Goal: Transaction & Acquisition: Purchase product/service

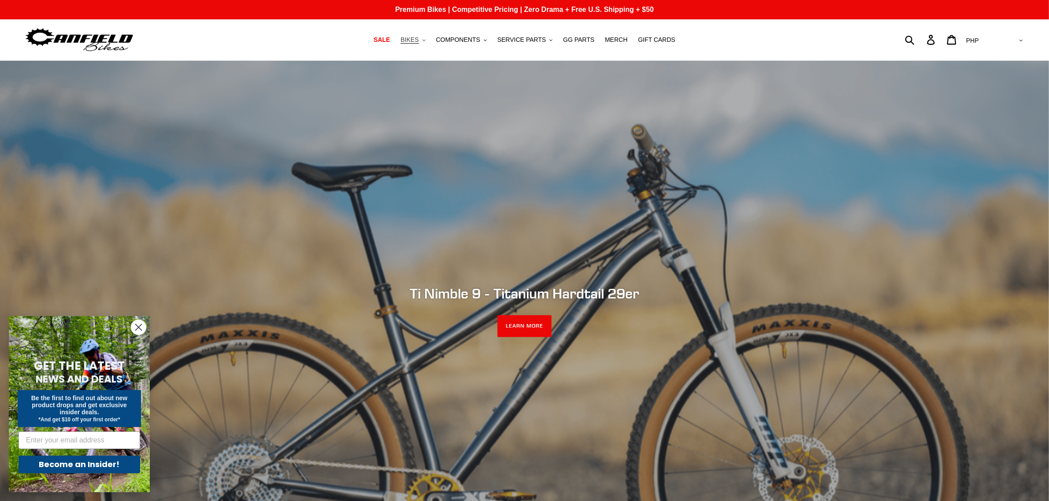
click at [429, 40] on button "BIKES .cls-1{fill:#231f20}" at bounding box center [412, 40] width 33 height 12
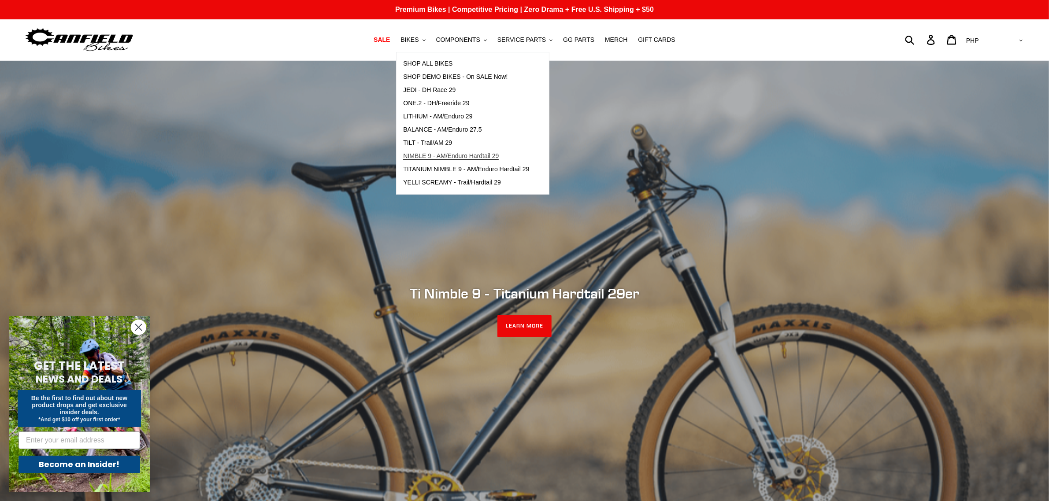
click at [429, 155] on span "NIMBLE 9 - AM/Enduro Hardtail 29" at bounding box center [451, 155] width 96 height 7
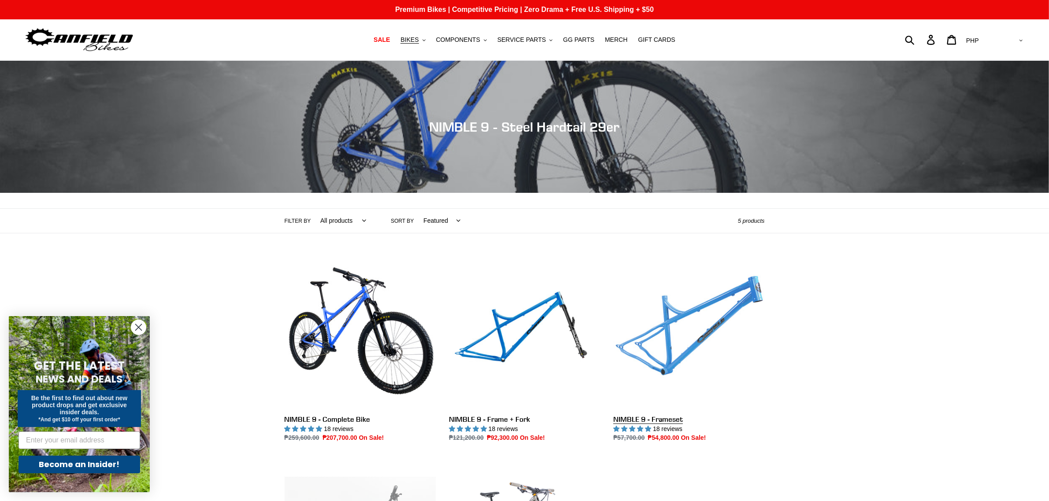
click at [664, 356] on link "NIMBLE 9 - Frameset" at bounding box center [688, 350] width 151 height 185
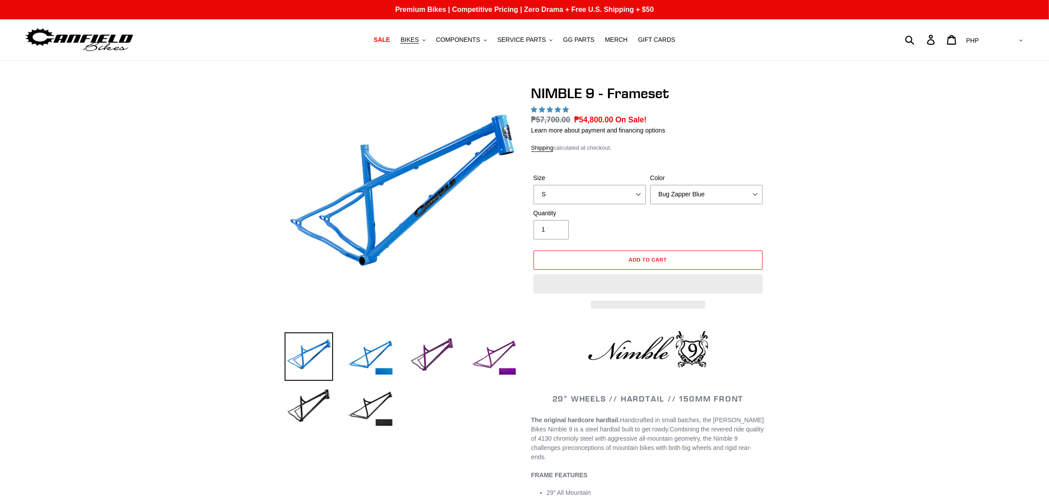
select select "highest-rating"
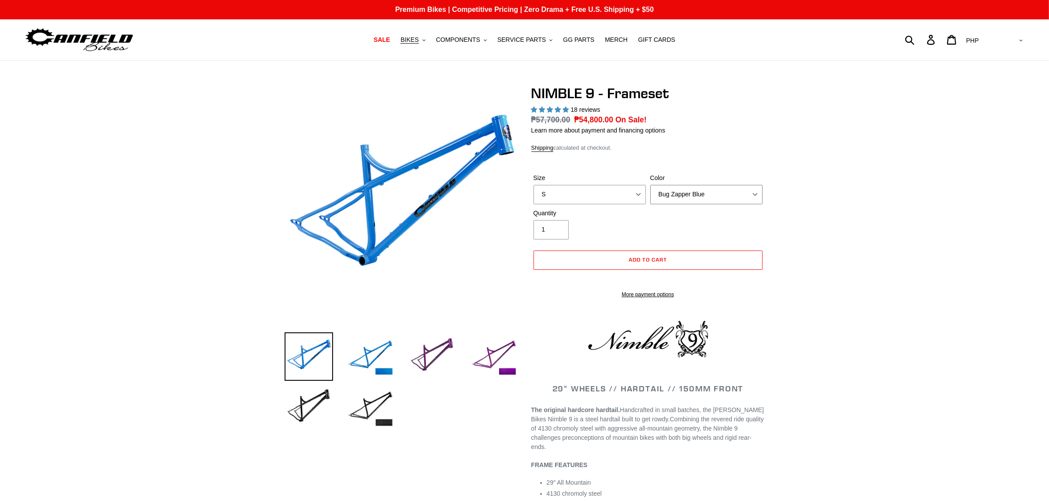
click at [694, 197] on select "Bug Zapper Blue Purple Haze -Sold Out Galaxy Black" at bounding box center [706, 194] width 112 height 19
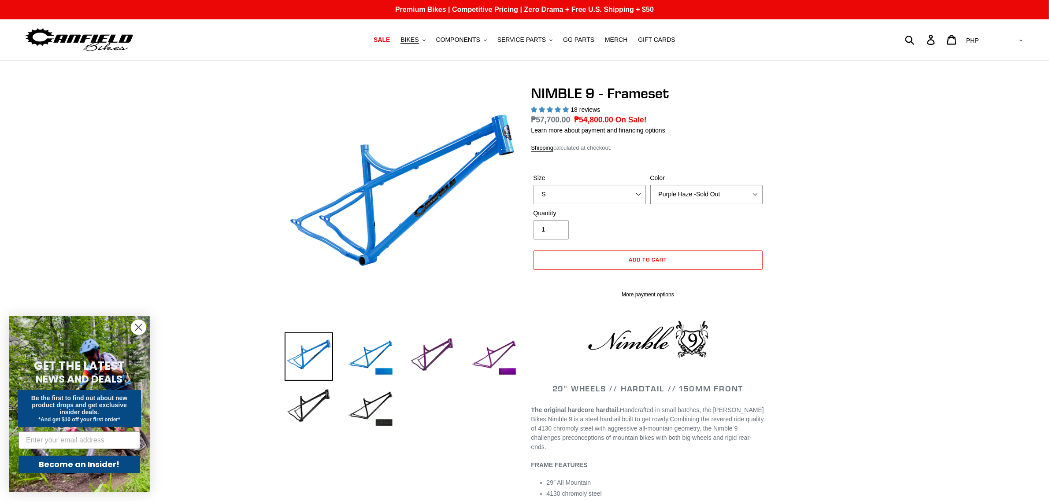
click at [650, 185] on select "Bug Zapper Blue Purple Haze -Sold Out Galaxy Black" at bounding box center [706, 194] width 112 height 19
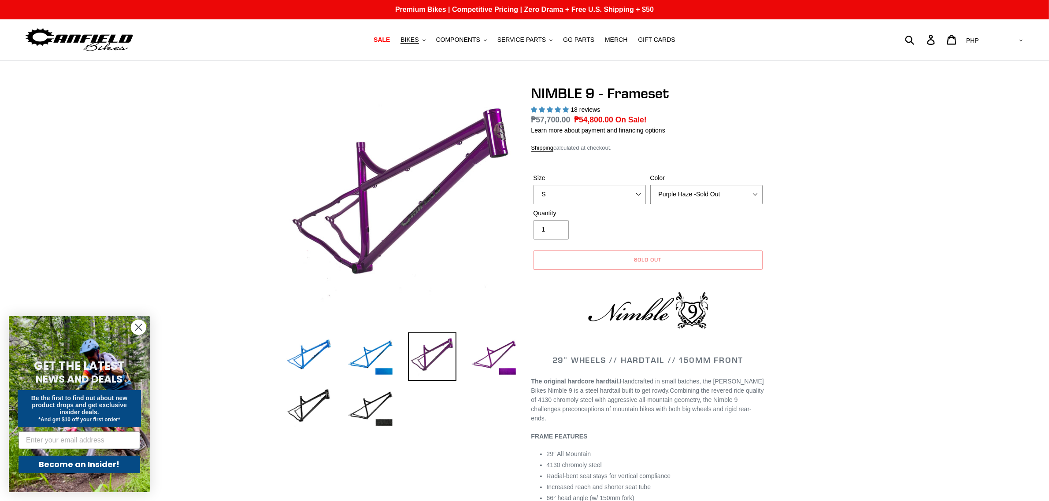
click at [703, 192] on select "Bug Zapper Blue Purple Haze -Sold Out Galaxy Black" at bounding box center [706, 194] width 112 height 19
select select "Galaxy Black"
click at [650, 185] on select "Bug Zapper Blue Purple Haze -Sold Out Galaxy Black" at bounding box center [706, 194] width 112 height 19
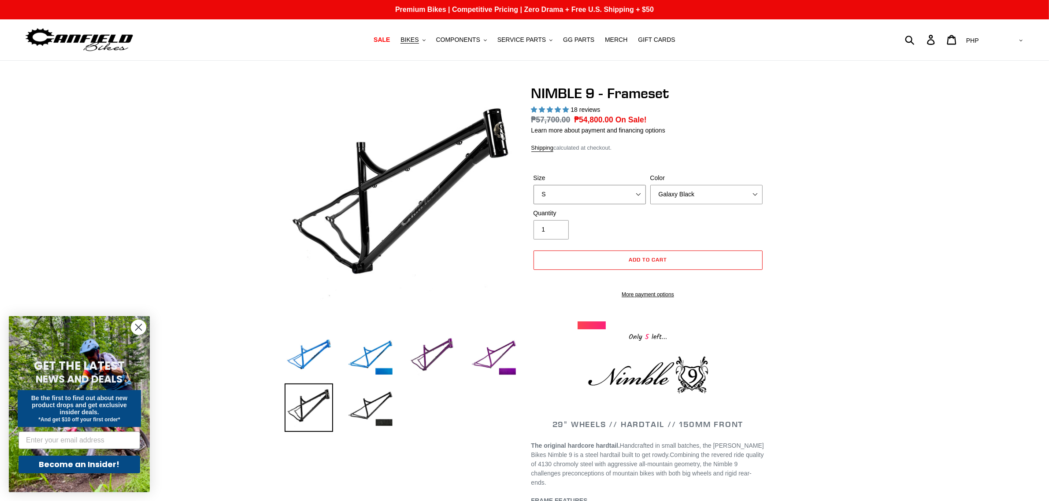
click at [569, 195] on select "S M L XL" at bounding box center [589, 194] width 112 height 19
select select "XL"
click at [533, 185] on select "S M L XL" at bounding box center [589, 194] width 112 height 19
click at [706, 185] on select "Bug Zapper Blue Purple Haze -Sold Out Galaxy Black" at bounding box center [706, 194] width 112 height 19
click at [650, 185] on select "Bug Zapper Blue Purple Haze -Sold Out Galaxy Black" at bounding box center [706, 194] width 112 height 19
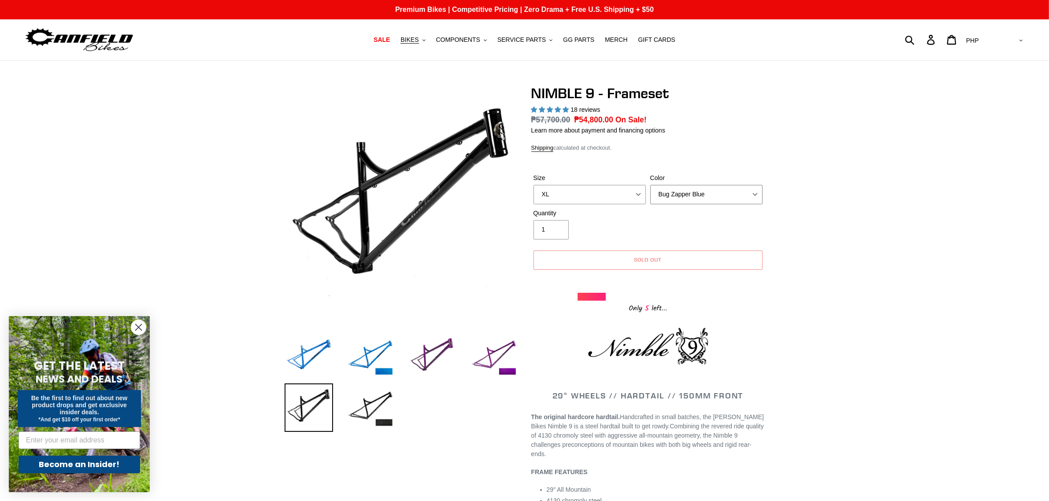
click at [720, 192] on select "Bug Zapper Blue Purple Haze -Sold Out Galaxy Black" at bounding box center [706, 194] width 112 height 19
select select "Galaxy Black"
click at [650, 185] on select "Bug Zapper Blue Purple Haze -Sold Out Galaxy Black" at bounding box center [706, 194] width 112 height 19
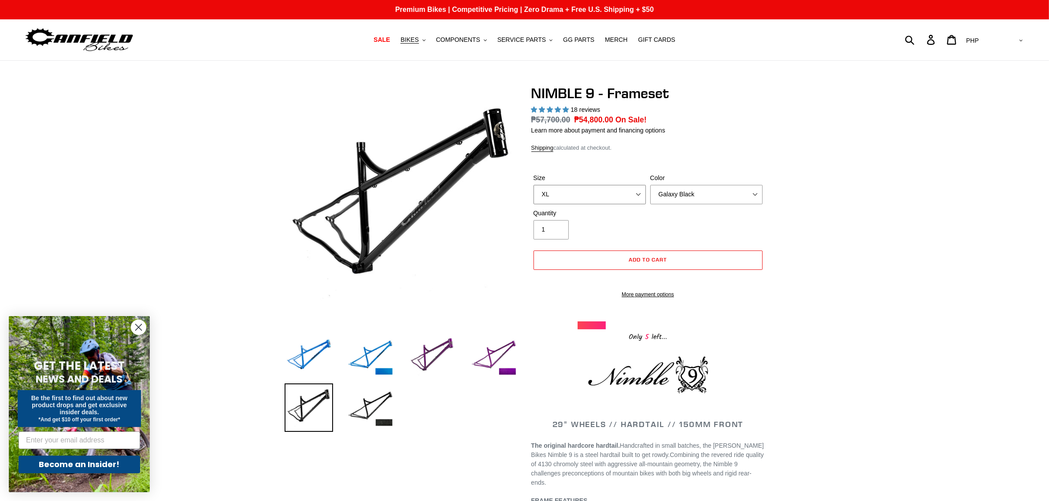
click at [618, 197] on select "S M L XL" at bounding box center [589, 194] width 112 height 19
select select "L"
click at [533, 185] on select "S M L XL" at bounding box center [589, 194] width 112 height 19
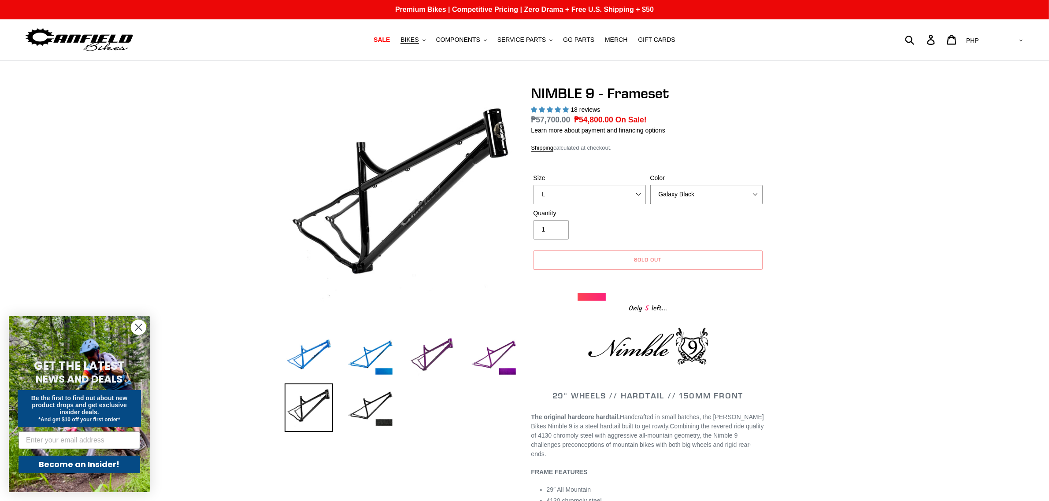
click at [698, 193] on select "Bug Zapper Blue Purple Haze -Sold Out Galaxy Black" at bounding box center [706, 194] width 112 height 19
click at [650, 185] on select "Bug Zapper Blue Purple Haze -Sold Out Galaxy Black" at bounding box center [706, 194] width 112 height 19
click at [696, 199] on select "Bug Zapper Blue Purple Haze -Sold Out Galaxy Black" at bounding box center [706, 194] width 112 height 19
select select "Galaxy Black"
click at [650, 185] on select "Bug Zapper Blue Purple Haze -Sold Out Galaxy Black" at bounding box center [706, 194] width 112 height 19
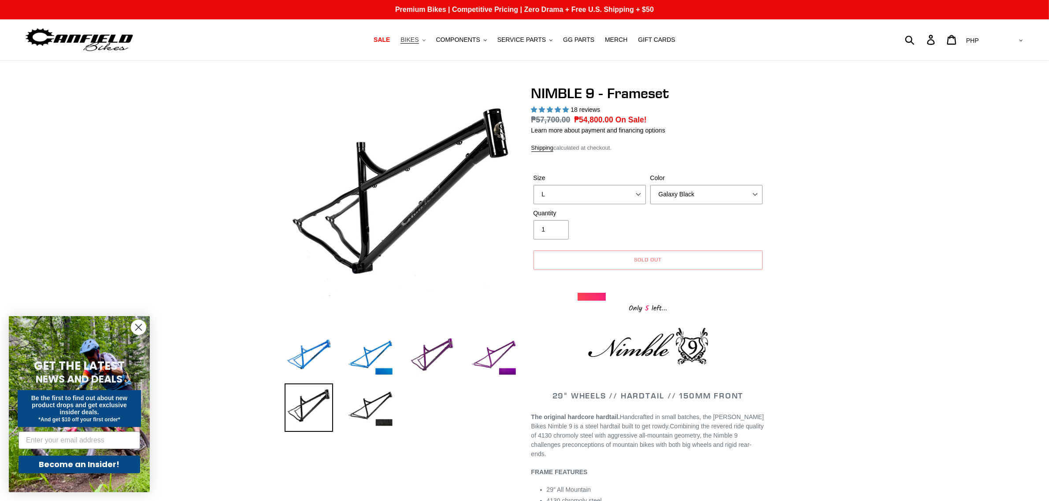
click at [428, 42] on button "BIKES .cls-1{fill:#231f20}" at bounding box center [412, 40] width 33 height 12
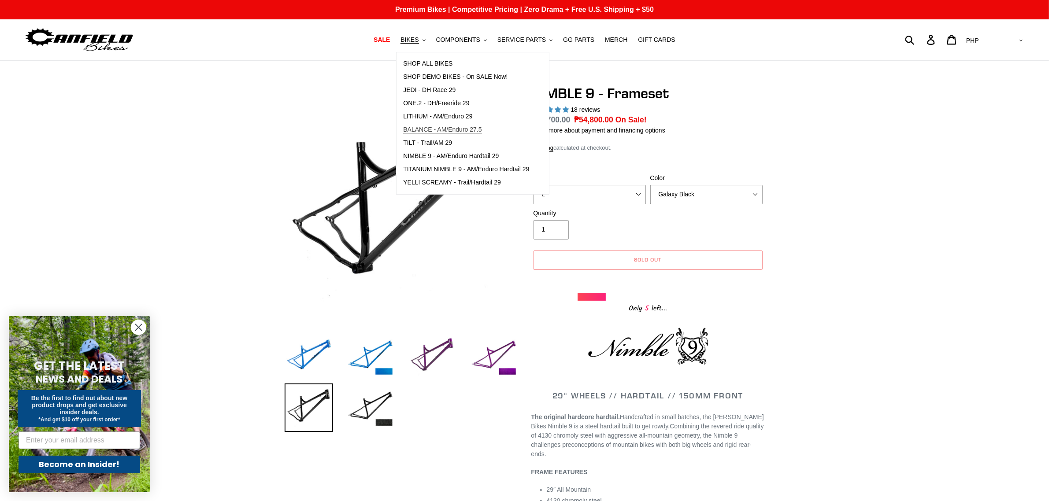
click at [483, 123] on link "BALANCE - AM/Enduro 27.5" at bounding box center [465, 129] width 139 height 13
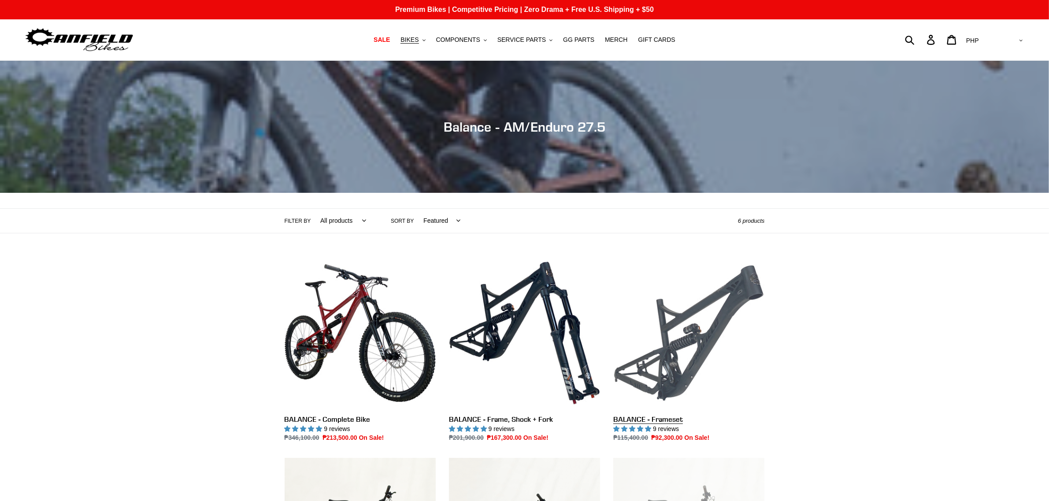
click at [711, 361] on link "BALANCE - Frameset" at bounding box center [688, 350] width 151 height 185
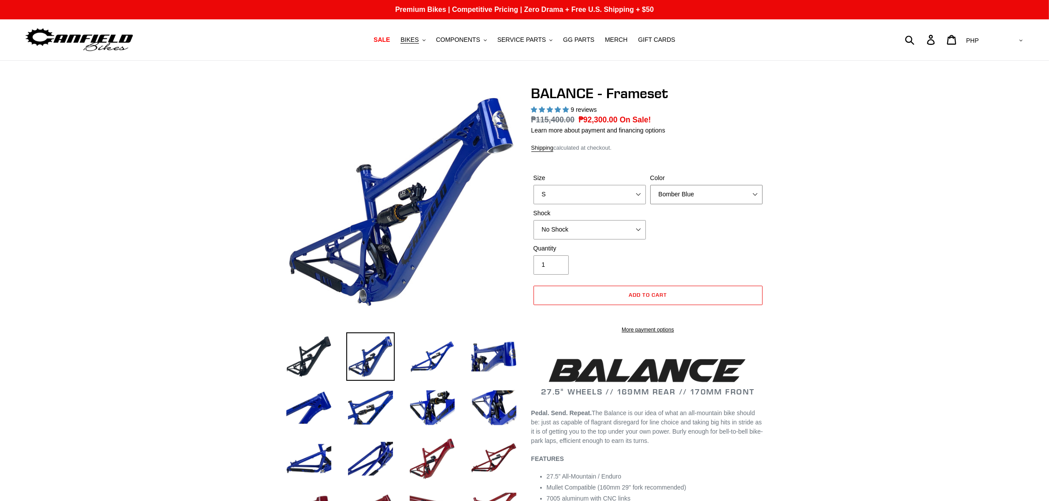
drag, startPoint x: 0, startPoint y: 0, endPoint x: 698, endPoint y: 195, distance: 725.1
click at [698, 195] on select "Bomber Blue Goat's Blood Stealth Black" at bounding box center [706, 194] width 112 height 19
click at [650, 185] on select "Bomber Blue Goat's Blood Stealth Black" at bounding box center [706, 194] width 112 height 19
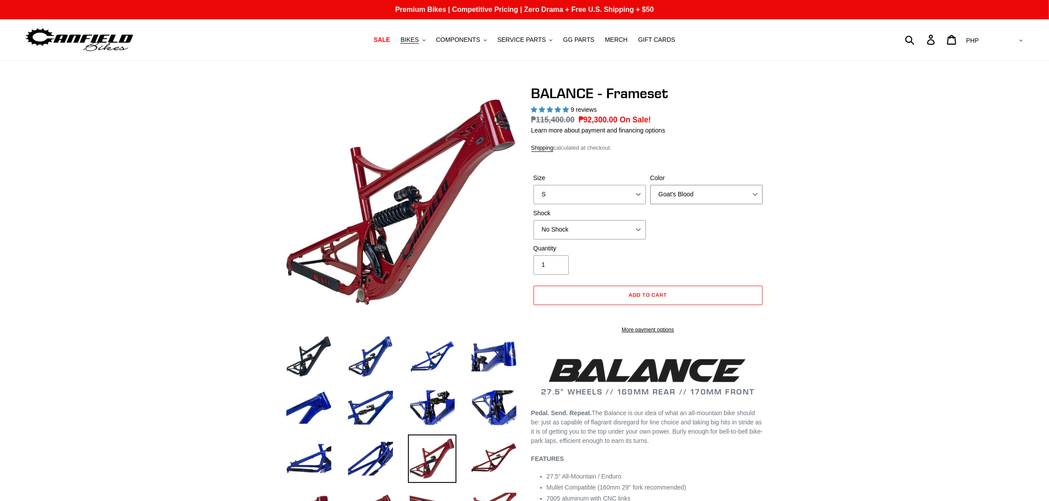
click at [714, 194] on select "Bomber Blue Goat's Blood Stealth Black" at bounding box center [706, 194] width 112 height 19
select select "Stealth Black"
click at [650, 185] on select "Bomber Blue Goat's Blood Stealth Black" at bounding box center [706, 194] width 112 height 19
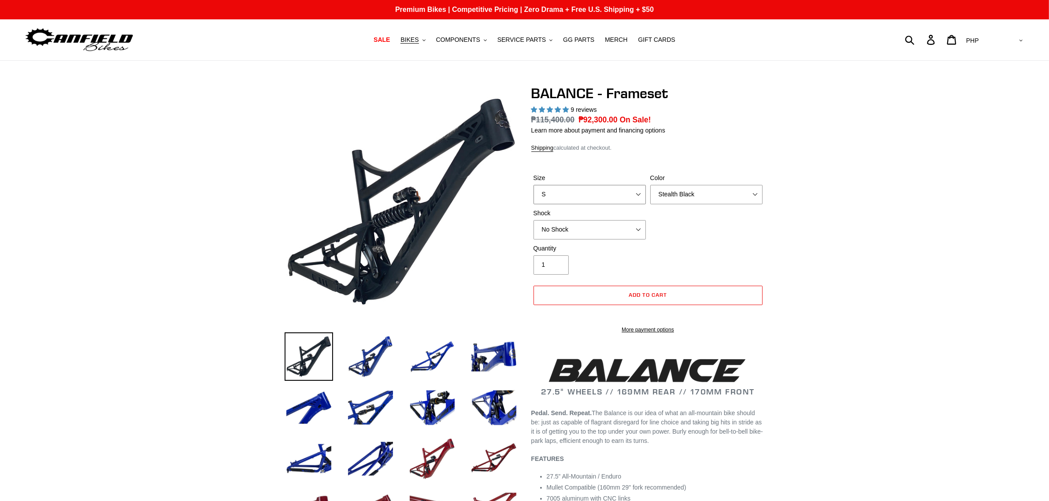
click at [613, 190] on select "S M L XL" at bounding box center [589, 194] width 112 height 19
select select "M"
click at [533, 185] on select "S M L XL" at bounding box center [589, 194] width 112 height 19
click at [705, 195] on select "Bomber Blue Goat's Blood Stealth Black" at bounding box center [706, 194] width 112 height 19
click at [650, 185] on select "Bomber Blue Goat's Blood Stealth Black" at bounding box center [706, 194] width 112 height 19
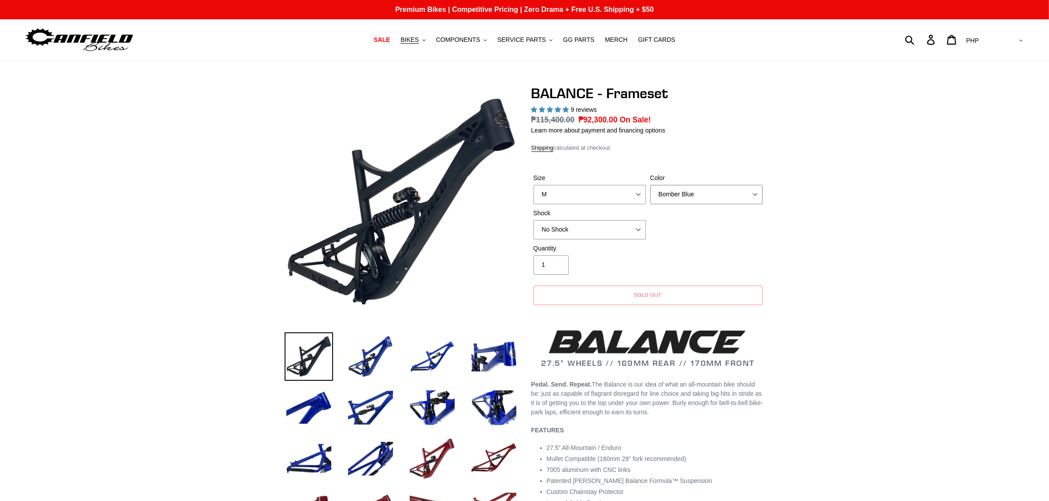
click at [708, 192] on select "Bomber Blue Goat's Blood Stealth Black" at bounding box center [706, 194] width 112 height 19
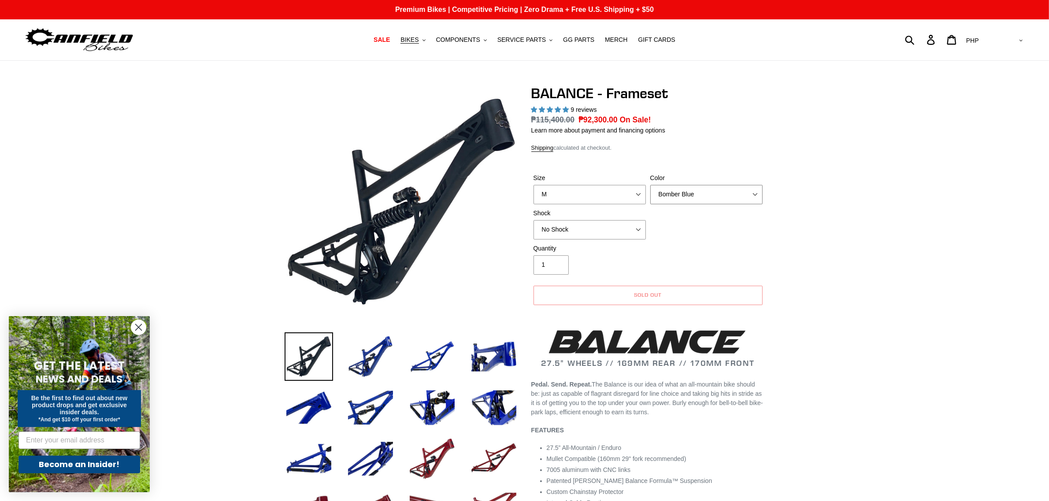
click at [699, 192] on select "Bomber Blue Goat's Blood Stealth Black" at bounding box center [706, 194] width 112 height 19
click at [650, 185] on select "Bomber Blue Goat's Blood Stealth Black" at bounding box center [706, 194] width 112 height 19
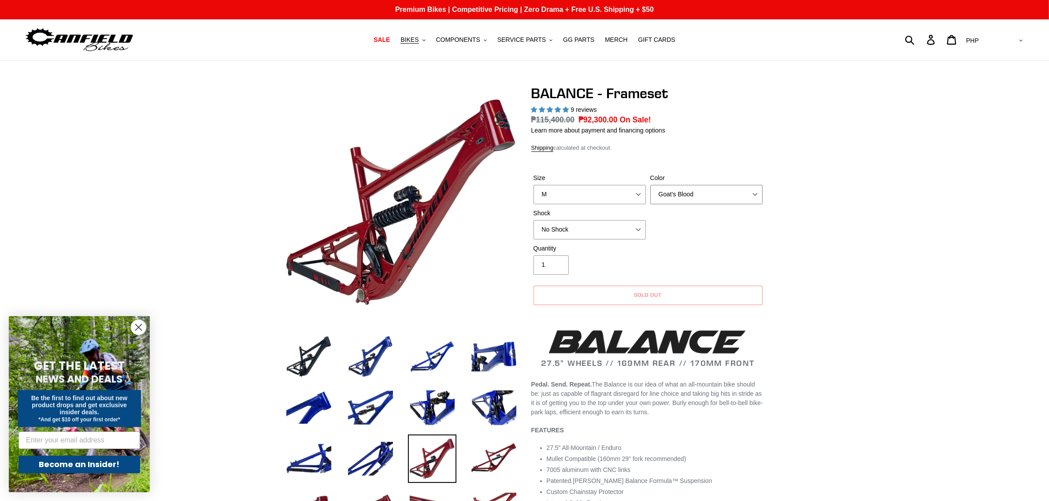
click at [720, 195] on select "Bomber Blue Goat's Blood Stealth Black" at bounding box center [706, 194] width 112 height 19
select select "Stealth Black"
click at [650, 185] on select "Bomber Blue Goat's Blood Stealth Black" at bounding box center [706, 194] width 112 height 19
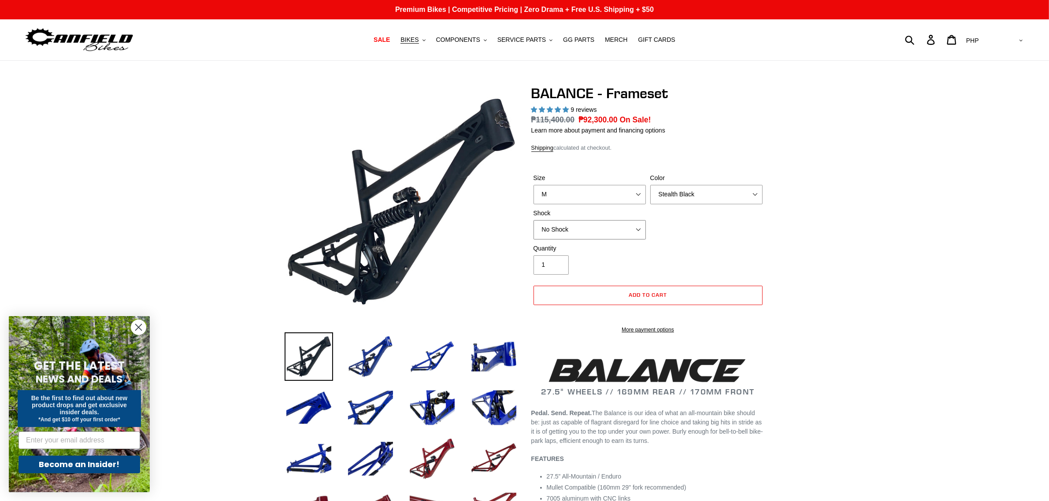
click at [595, 223] on select "No Shock Cane Creek Kitsuma Air Öhlins TTX2 Air EXT Storia V3-S" at bounding box center [589, 229] width 112 height 19
click at [691, 214] on div "Size S M L XL Color Bomber Blue Goat's Blood Stealth Black Shock No Shock" at bounding box center [647, 209] width 233 height 70
click at [632, 186] on select "S M L XL" at bounding box center [589, 194] width 112 height 19
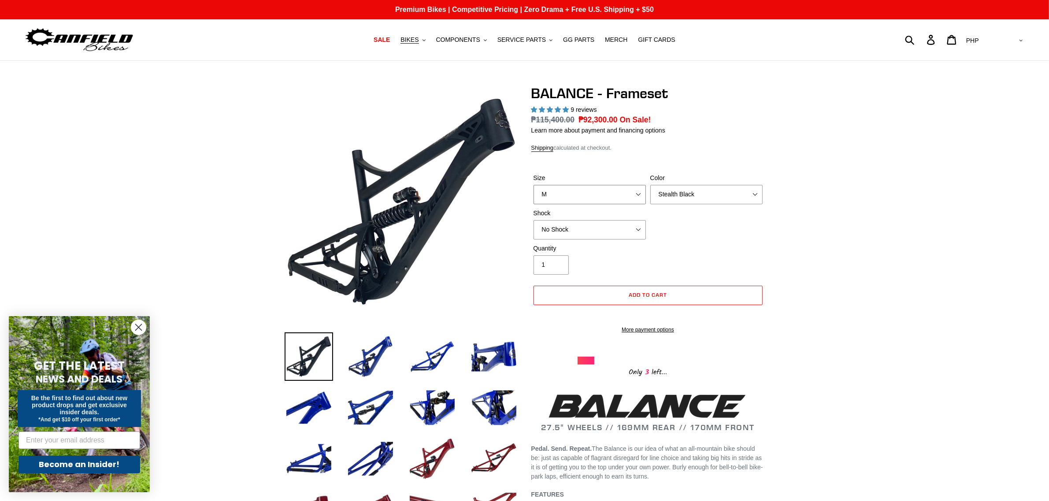
select select "L"
click at [533, 185] on select "S M L XL" at bounding box center [589, 194] width 112 height 19
click at [729, 194] on select "Bomber Blue Goat's Blood Stealth Black" at bounding box center [706, 194] width 112 height 19
click at [650, 185] on select "Bomber Blue Goat's Blood Stealth Black" at bounding box center [706, 194] width 112 height 19
click at [726, 198] on select "Bomber Blue Goat's Blood Stealth Black" at bounding box center [706, 194] width 112 height 19
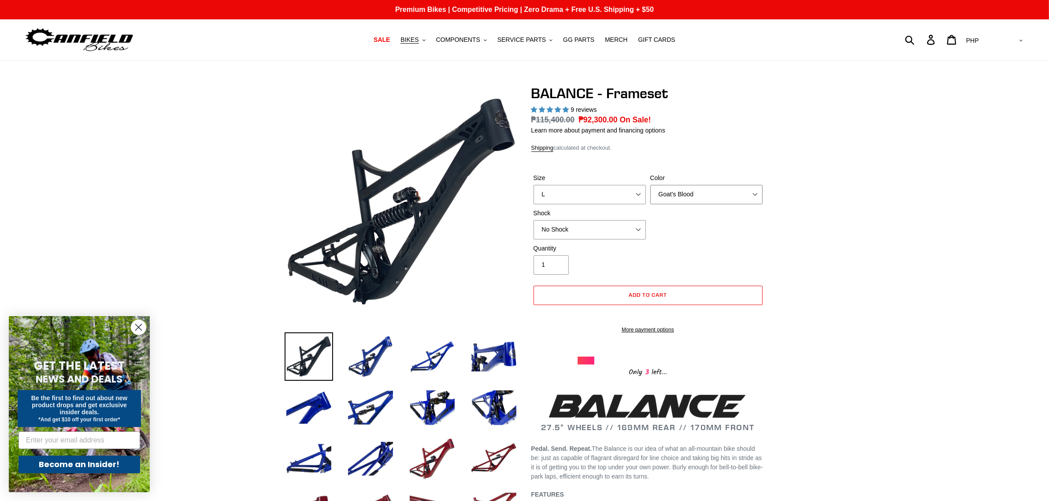
click at [650, 185] on select "Bomber Blue Goat's Blood Stealth Black" at bounding box center [706, 194] width 112 height 19
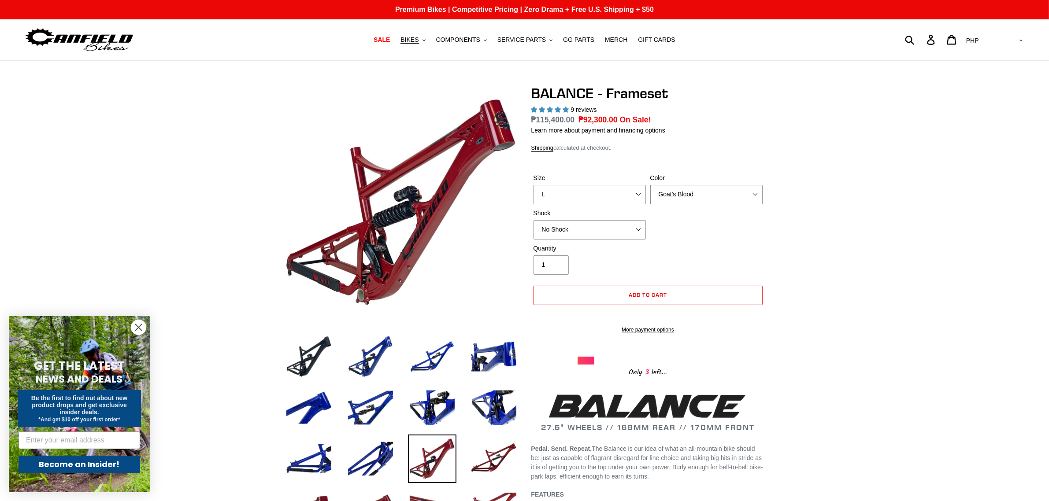
click at [722, 195] on select "Bomber Blue Goat's Blood Stealth Black" at bounding box center [706, 194] width 112 height 19
select select "Bomber Blue"
click at [650, 185] on select "Bomber Blue Goat's Blood Stealth Black" at bounding box center [706, 194] width 112 height 19
click at [596, 184] on div "Size S M L XL" at bounding box center [589, 189] width 117 height 31
click at [608, 193] on select "S M L XL" at bounding box center [589, 194] width 112 height 19
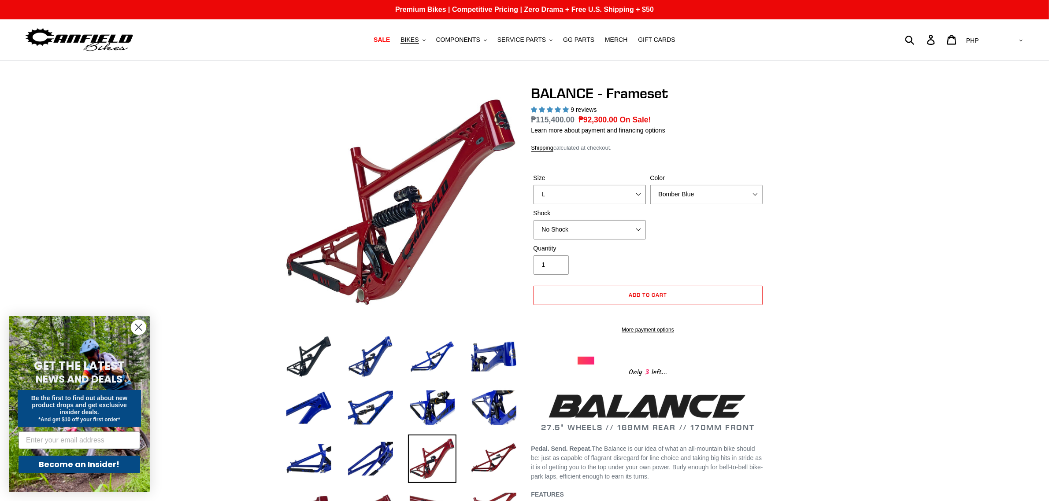
select select "XL"
click at [533, 185] on select "S M L XL" at bounding box center [589, 194] width 112 height 19
click at [709, 202] on select "Bomber Blue Goat's Blood Stealth Black" at bounding box center [706, 194] width 112 height 19
click at [650, 185] on select "Bomber Blue Goat's Blood Stealth Black" at bounding box center [706, 194] width 112 height 19
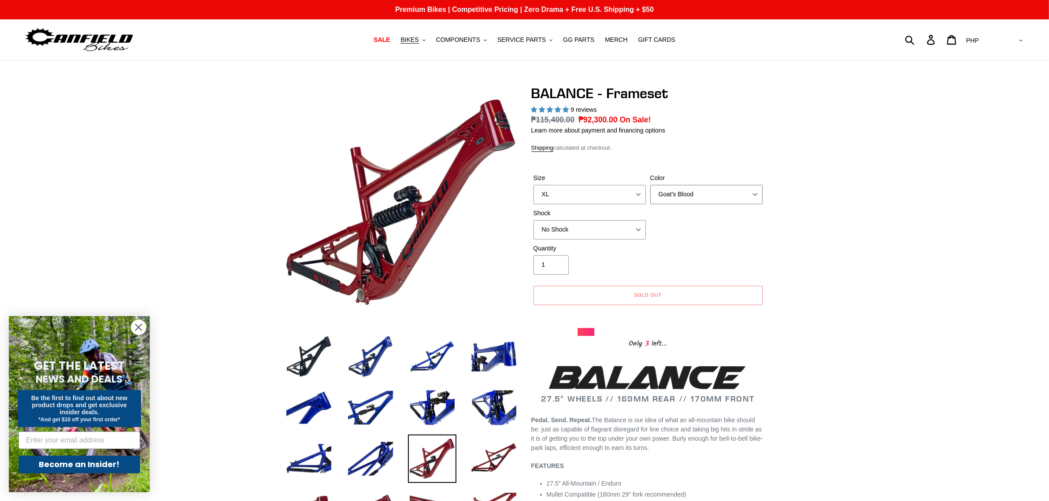
click at [712, 194] on select "Bomber Blue Goat's Blood Stealth Black" at bounding box center [706, 194] width 112 height 19
click at [650, 185] on select "Bomber Blue Goat's Blood Stealth Black" at bounding box center [706, 194] width 112 height 19
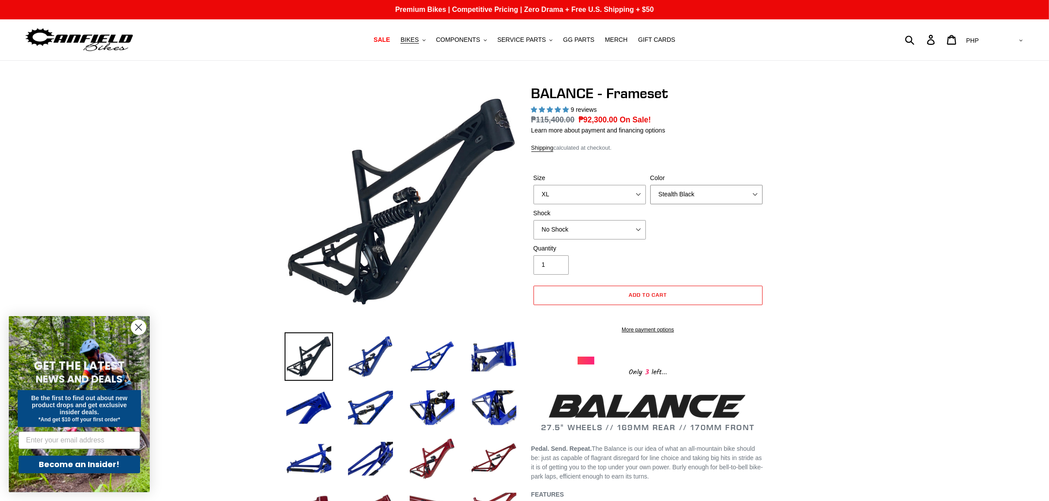
click at [712, 197] on select "Bomber Blue Goat's Blood Stealth Black" at bounding box center [706, 194] width 112 height 19
select select "Goat's Blood"
click at [650, 185] on select "Bomber Blue Goat's Blood Stealth Black" at bounding box center [706, 194] width 112 height 19
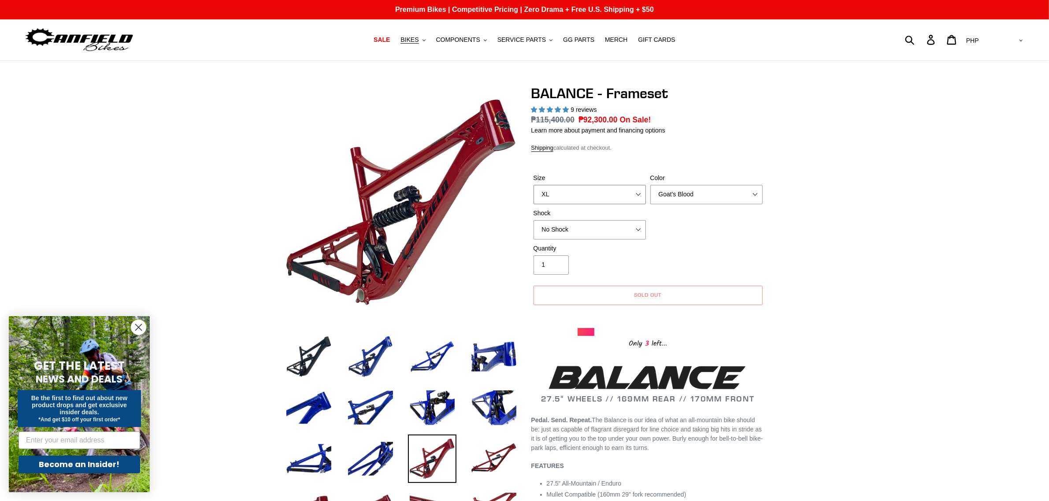
click at [628, 194] on select "S M L XL" at bounding box center [589, 194] width 112 height 19
click at [751, 225] on div "Size S M L XL Color Bomber Blue Goat's Blood Stealth Black Shock No Shock" at bounding box center [647, 209] width 233 height 70
click at [663, 196] on select "Bomber Blue Goat's Blood Stealth Black" at bounding box center [706, 194] width 112 height 19
click at [650, 185] on select "Bomber Blue Goat's Blood Stealth Black" at bounding box center [706, 194] width 112 height 19
click at [634, 200] on select "S M L XL" at bounding box center [589, 194] width 112 height 19
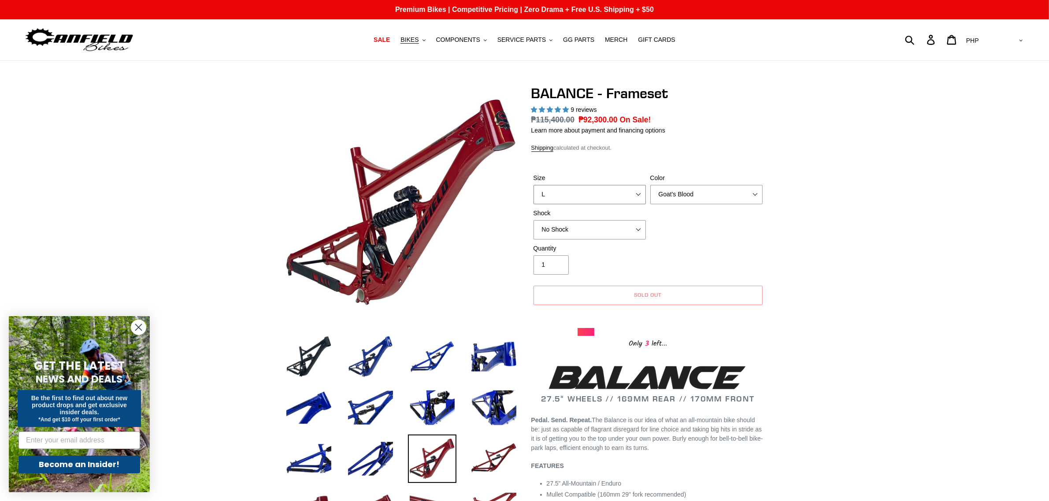
click at [533, 185] on select "S M L XL" at bounding box center [589, 194] width 112 height 19
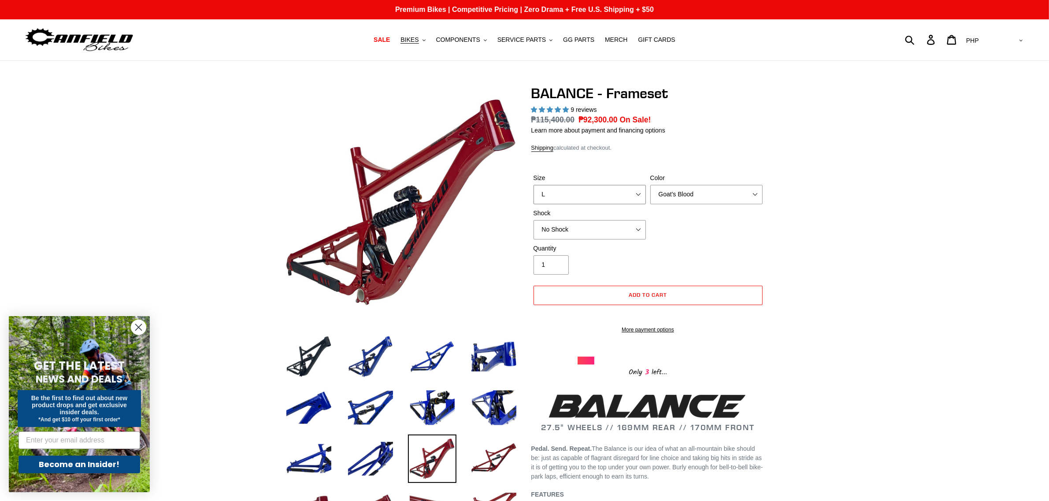
click at [628, 203] on select "S M L XL" at bounding box center [589, 194] width 112 height 19
click at [533, 185] on select "S M L XL" at bounding box center [589, 194] width 112 height 19
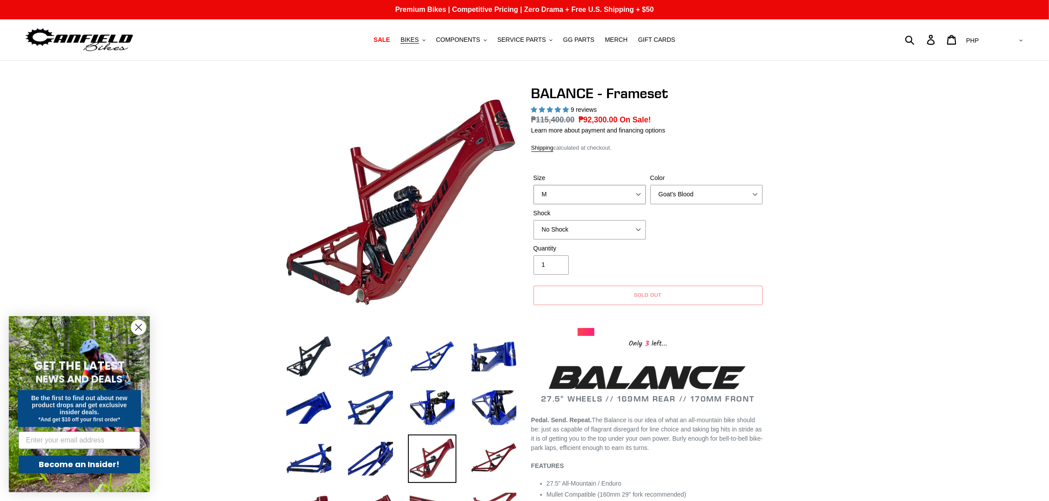
click at [582, 192] on select "S M L XL" at bounding box center [589, 194] width 112 height 19
click at [533, 185] on select "S M L XL" at bounding box center [589, 194] width 112 height 19
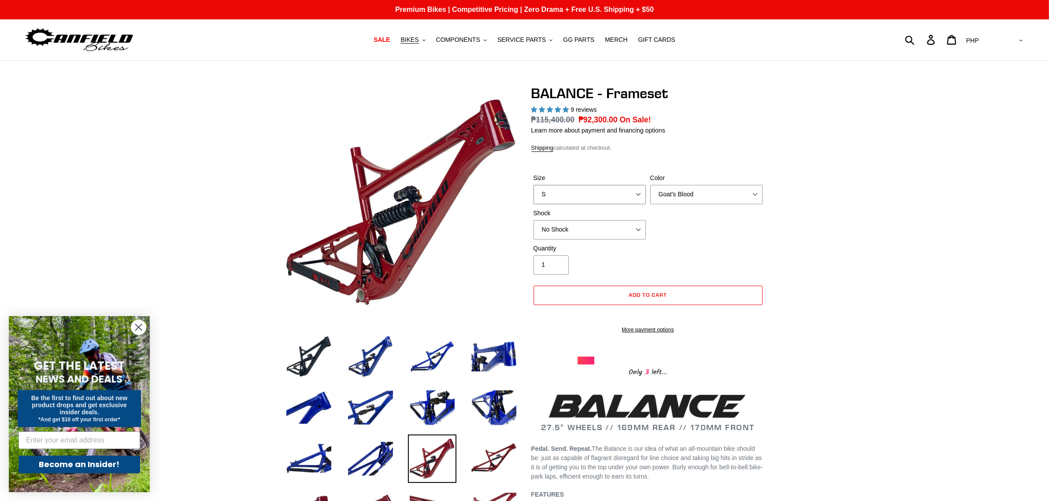
click at [613, 197] on select "S M L XL" at bounding box center [589, 194] width 112 height 19
click at [533, 185] on select "S M L XL" at bounding box center [589, 194] width 112 height 19
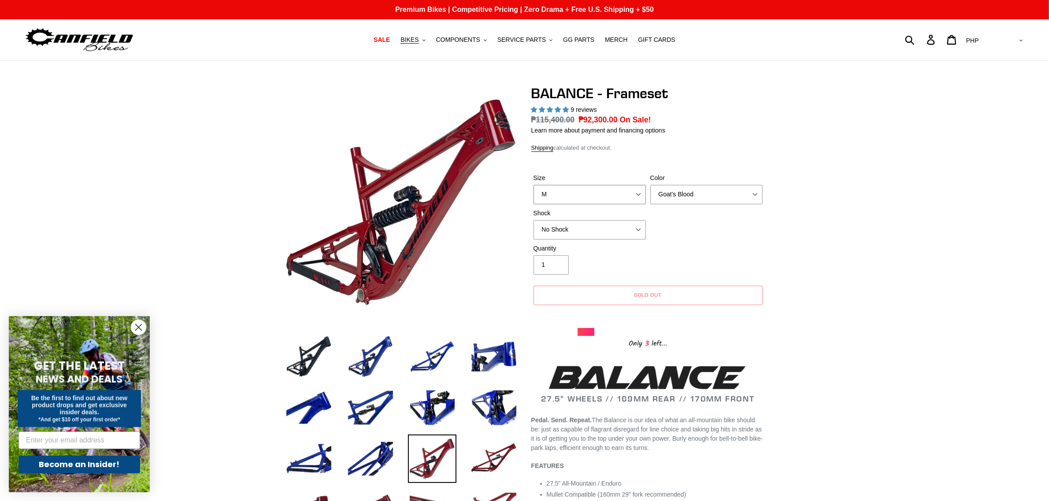
click at [619, 196] on select "S M L XL" at bounding box center [589, 194] width 112 height 19
click at [533, 185] on select "S M L XL" at bounding box center [589, 194] width 112 height 19
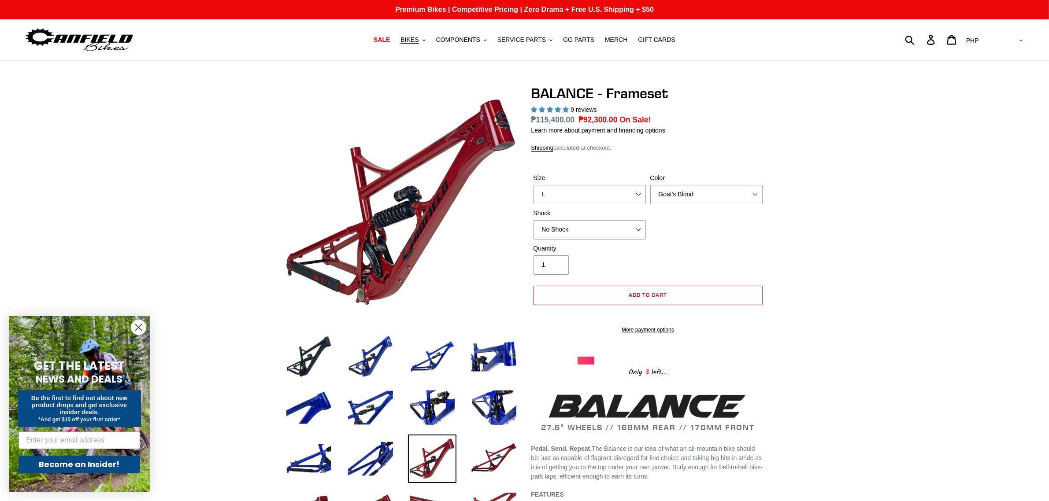
click at [619, 181] on label "Size" at bounding box center [589, 178] width 112 height 9
click at [619, 185] on select "S M L XL" at bounding box center [589, 194] width 112 height 19
click at [614, 195] on select "S M L XL" at bounding box center [589, 194] width 112 height 19
select select "XL"
click at [533, 185] on select "S M L XL" at bounding box center [589, 194] width 112 height 19
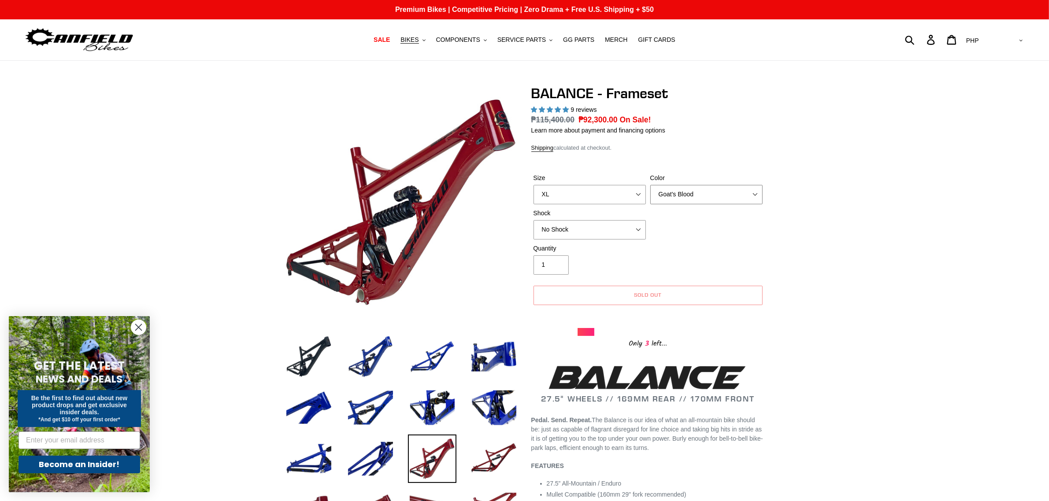
click at [695, 197] on select "Bomber Blue Goat's Blood Stealth Black" at bounding box center [706, 194] width 112 height 19
select select "Bomber Blue"
click at [650, 185] on select "Bomber Blue Goat's Blood Stealth Black" at bounding box center [706, 194] width 112 height 19
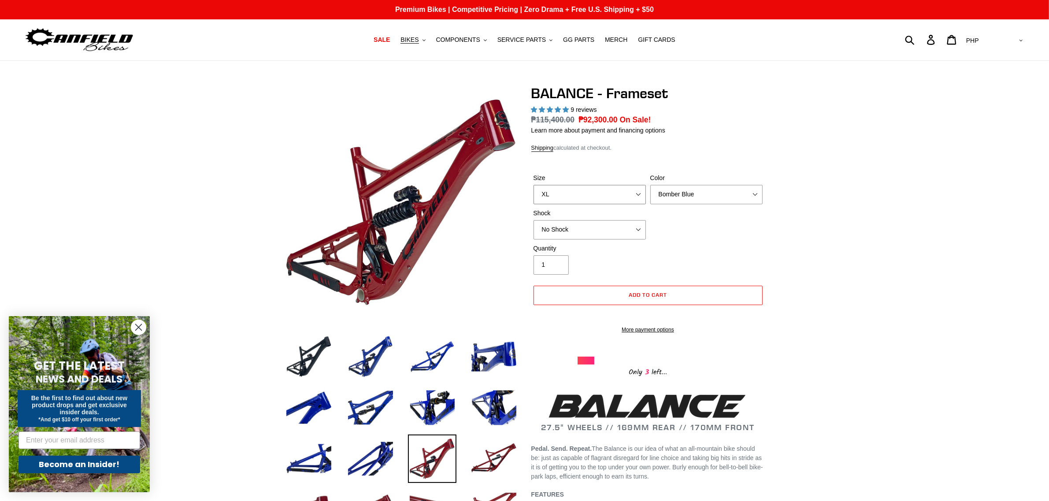
click at [631, 199] on select "S M L XL" at bounding box center [589, 194] width 112 height 19
click at [533, 185] on select "S M L XL" at bounding box center [589, 194] width 112 height 19
click at [619, 190] on select "S M L XL" at bounding box center [589, 194] width 112 height 19
click at [533, 185] on select "S M L XL" at bounding box center [589, 194] width 112 height 19
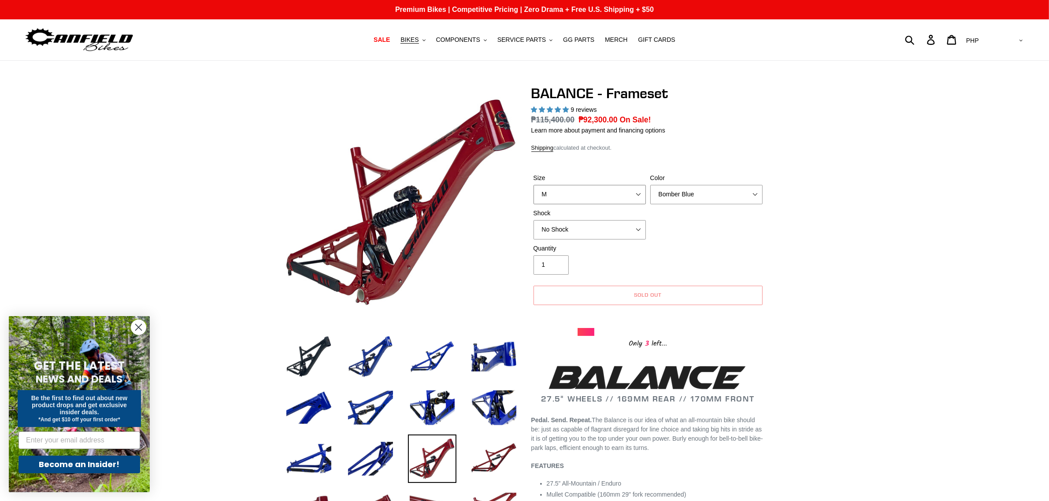
drag, startPoint x: 619, startPoint y: 195, endPoint x: 616, endPoint y: 199, distance: 5.0
click at [619, 195] on select "S M L XL" at bounding box center [589, 194] width 112 height 19
select select "S"
click at [533, 185] on select "S M L XL" at bounding box center [589, 194] width 112 height 19
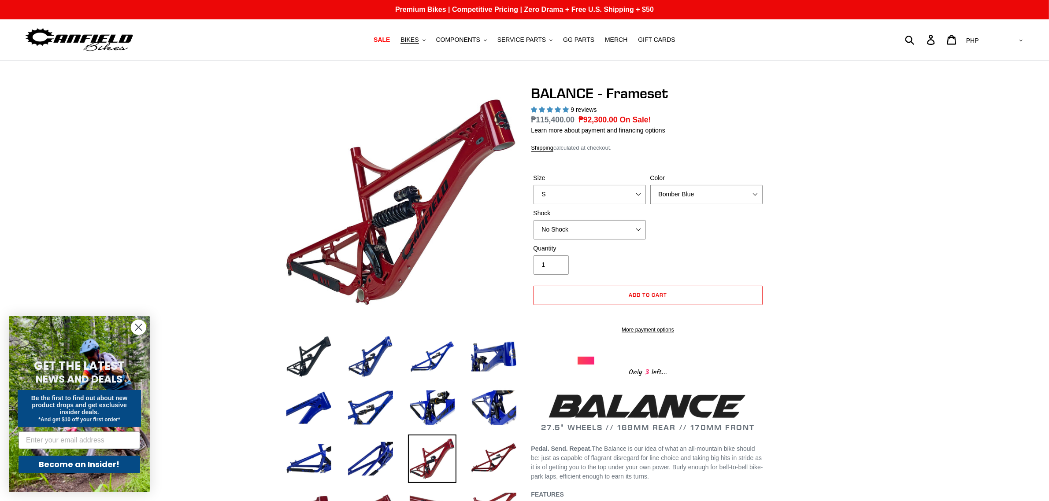
click at [705, 195] on select "Bomber Blue Goat's Blood Stealth Black" at bounding box center [706, 194] width 112 height 19
select select "Stealth Black"
click at [650, 185] on select "Bomber Blue Goat's Blood Stealth Black" at bounding box center [706, 194] width 112 height 19
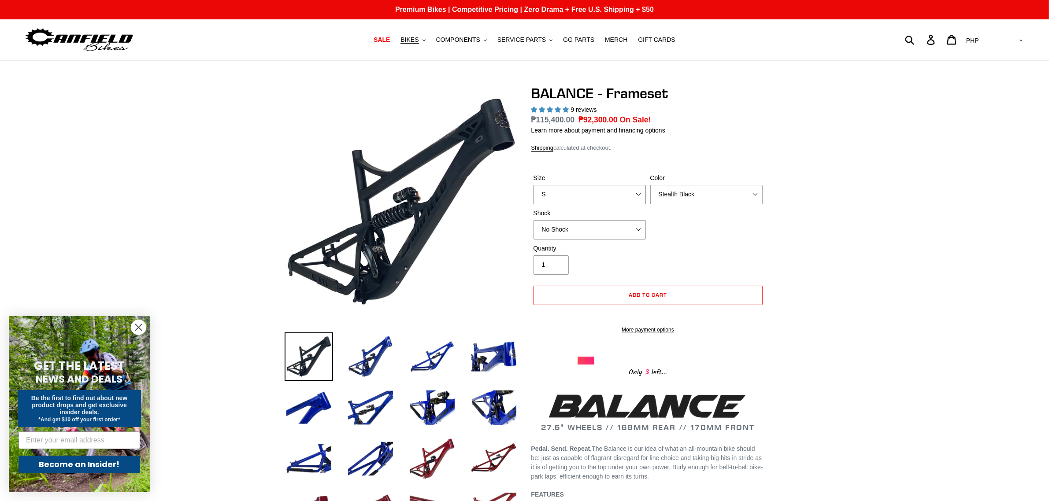
click at [632, 192] on select "S M L XL" at bounding box center [589, 194] width 112 height 19
click at [533, 185] on select "S M L XL" at bounding box center [589, 194] width 112 height 19
drag, startPoint x: 620, startPoint y: 192, endPoint x: 617, endPoint y: 196, distance: 6.0
click at [620, 192] on select "S M L XL" at bounding box center [589, 194] width 112 height 19
click at [533, 185] on select "S M L XL" at bounding box center [589, 194] width 112 height 19
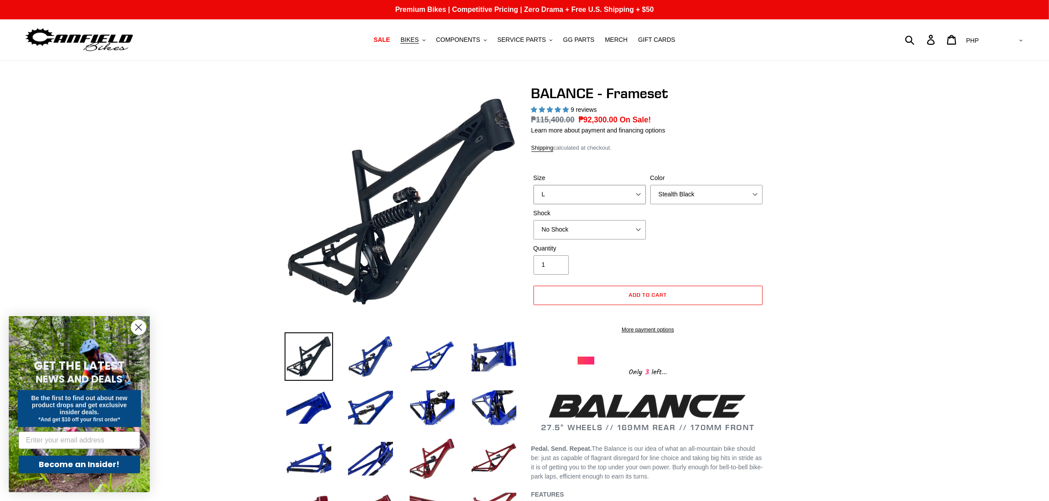
click at [625, 190] on select "S M L XL" at bounding box center [589, 194] width 112 height 19
select select "XL"
click at [533, 185] on select "S M L XL" at bounding box center [589, 194] width 112 height 19
click at [605, 38] on span "MERCH" at bounding box center [616, 39] width 22 height 7
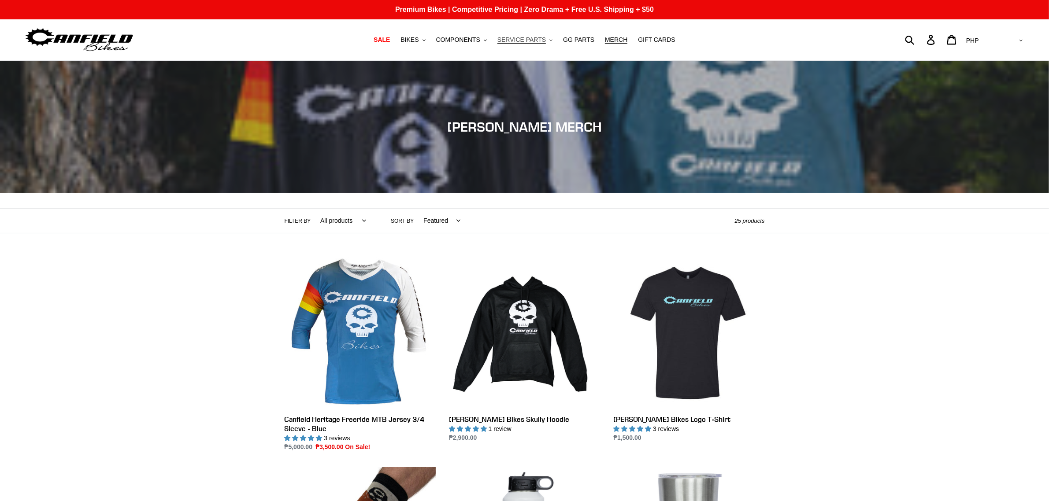
click at [512, 36] on span "SERVICE PARTS" at bounding box center [521, 39] width 48 height 7
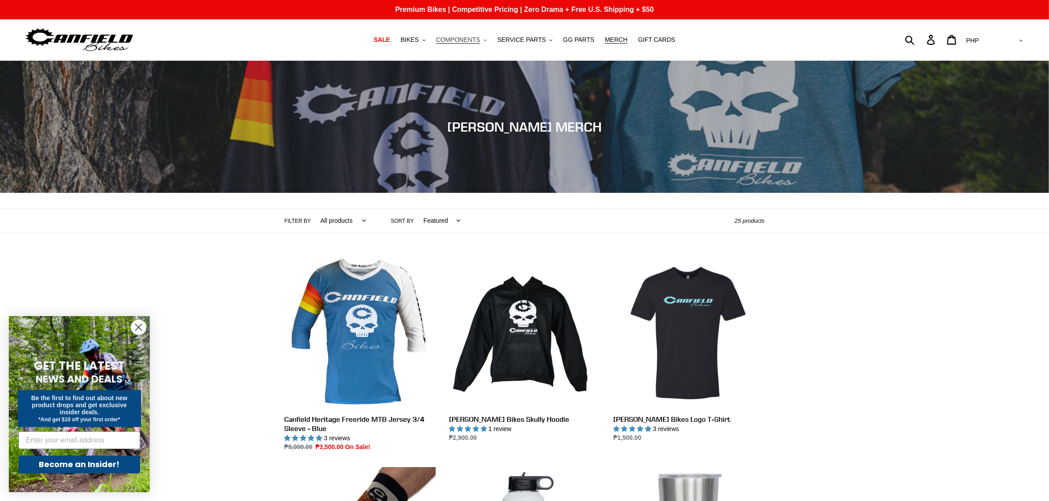
click at [473, 38] on span "COMPONENTS" at bounding box center [458, 39] width 44 height 7
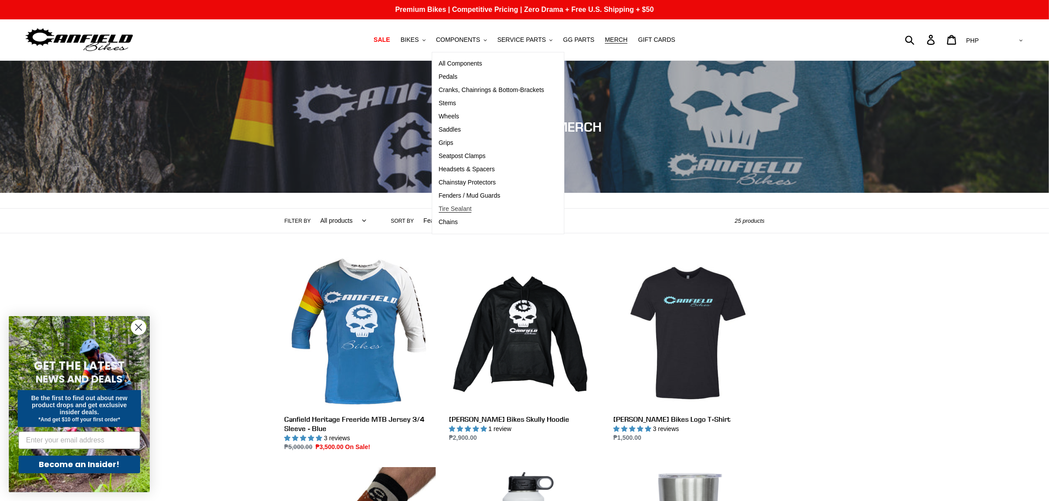
click at [479, 210] on link "Tire Sealant" at bounding box center [491, 209] width 119 height 13
